Goal: Navigation & Orientation: Find specific page/section

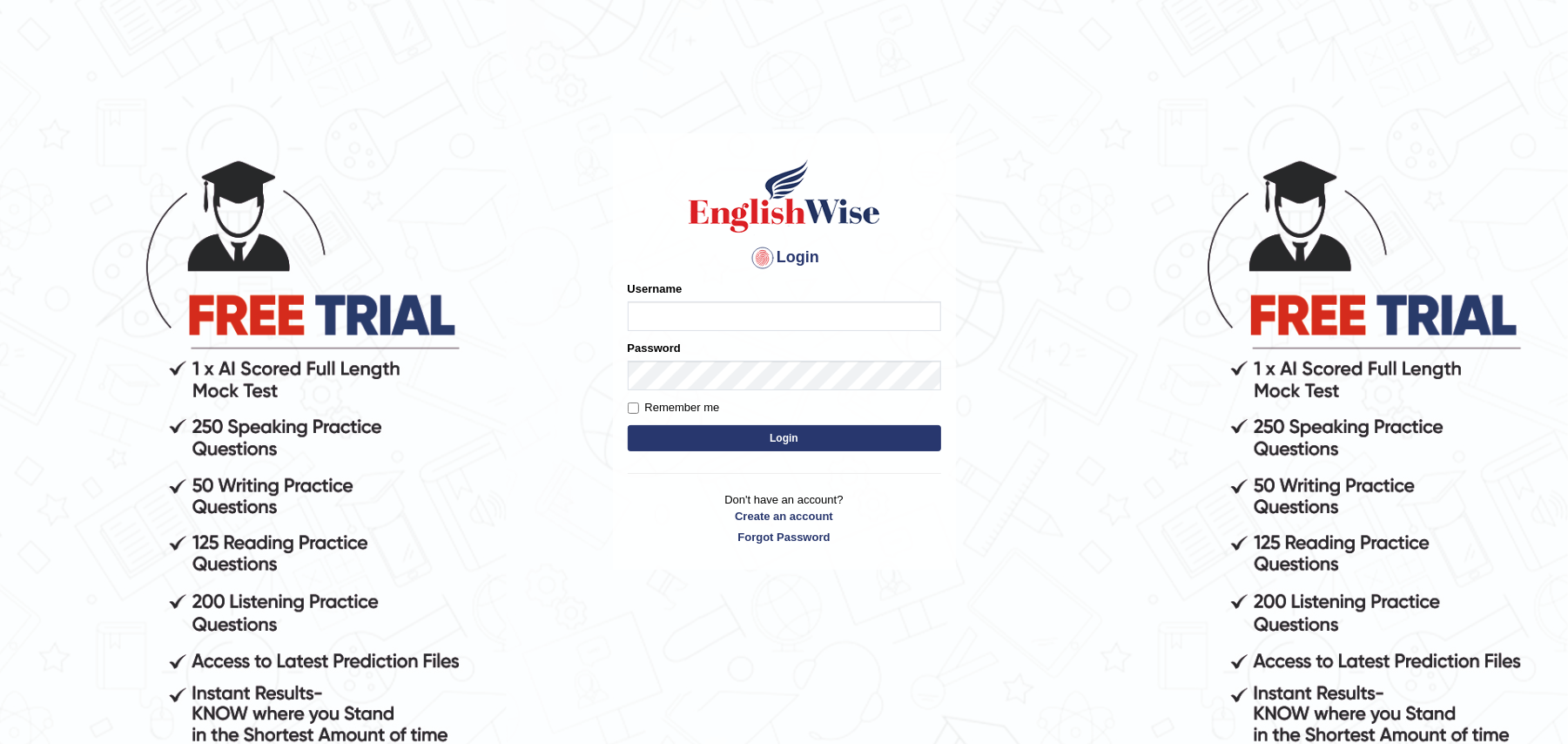
type input "Zehra123"
click at [742, 430] on button "Login" at bounding box center [784, 438] width 313 height 26
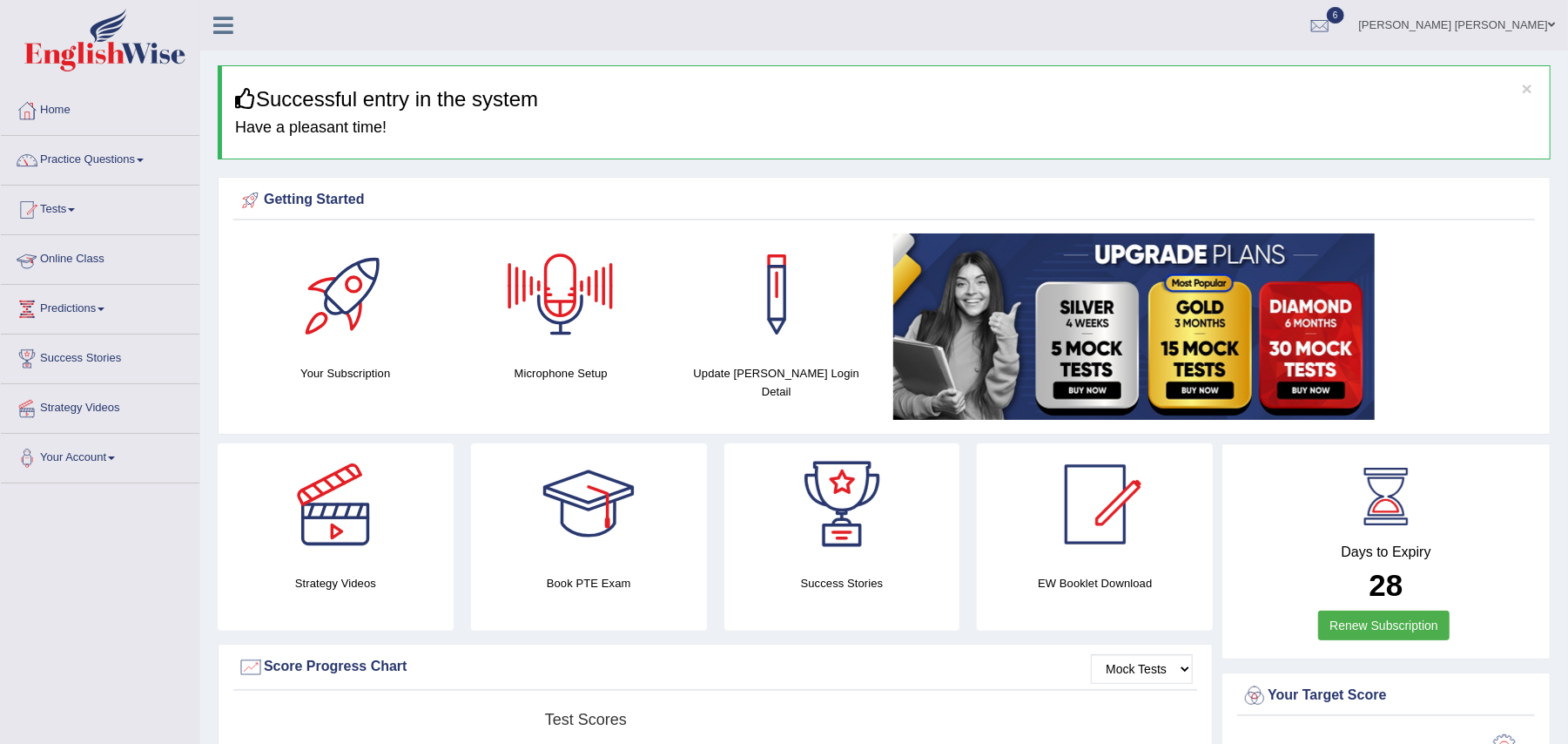
click at [87, 256] on link "Online Class" at bounding box center [100, 257] width 198 height 44
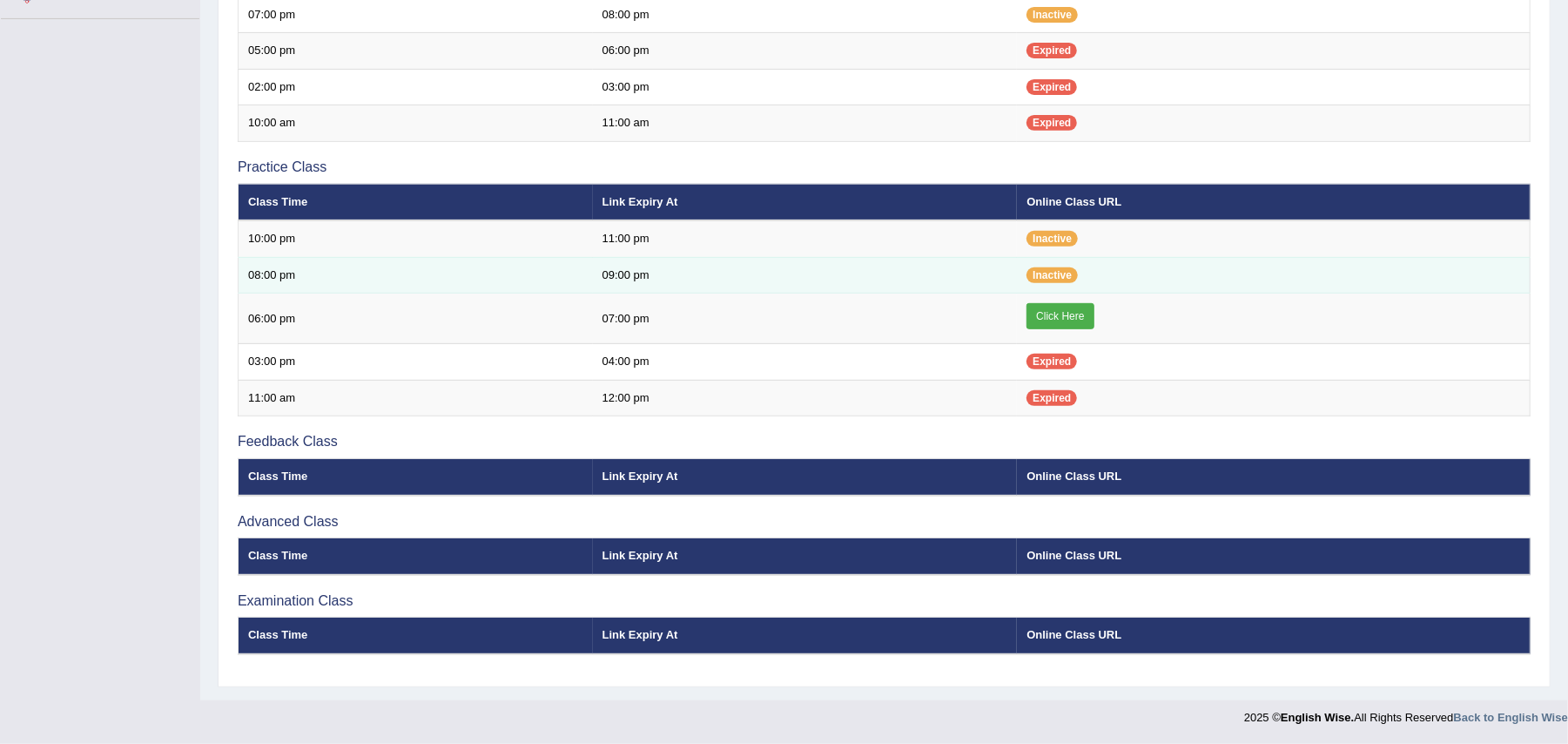
scroll to position [471, 0]
